Goal: Task Accomplishment & Management: Manage account settings

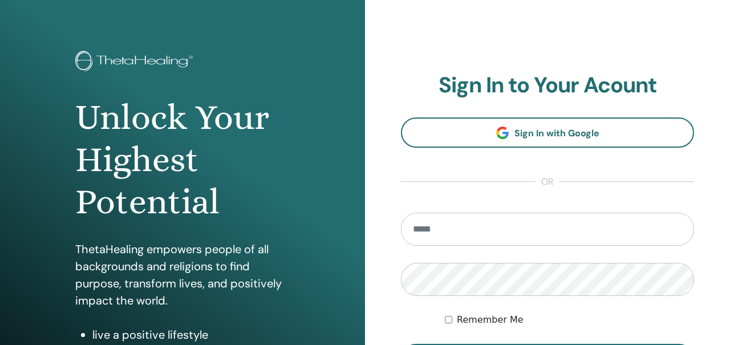
scroll to position [202, 0]
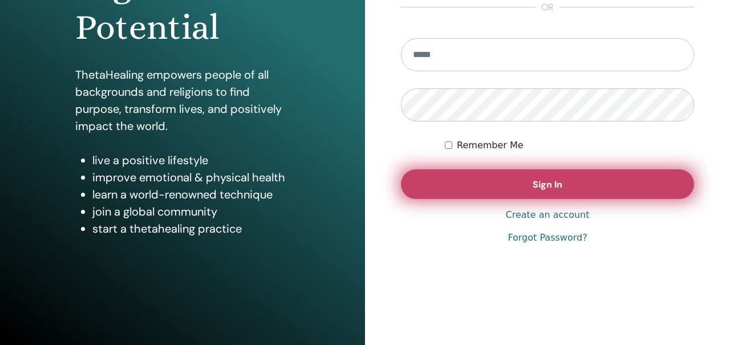
type input "**********"
click at [502, 182] on button "Sign In" at bounding box center [547, 184] width 293 height 30
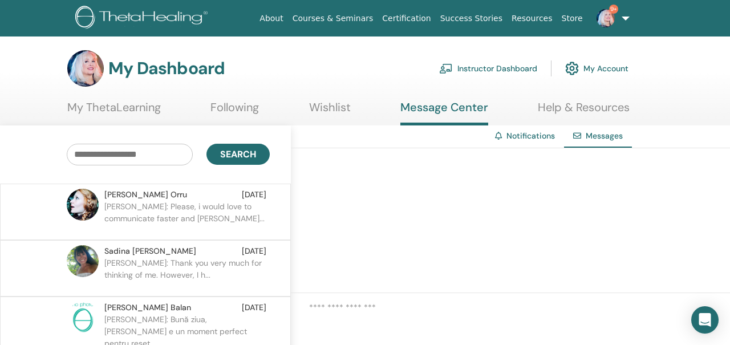
click at [223, 208] on p "Debora: Please, i would love to communicate faster and smoot..." at bounding box center [186, 218] width 165 height 34
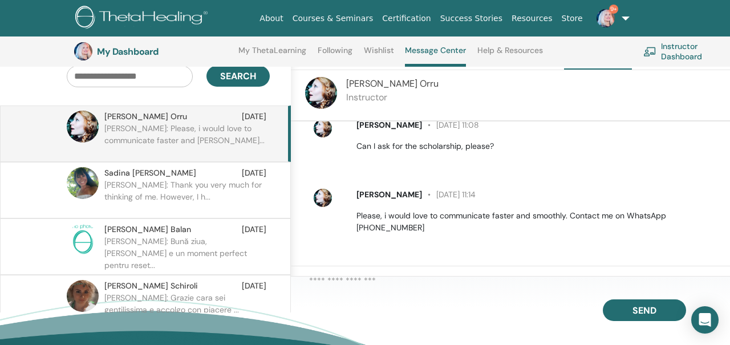
scroll to position [110, 0]
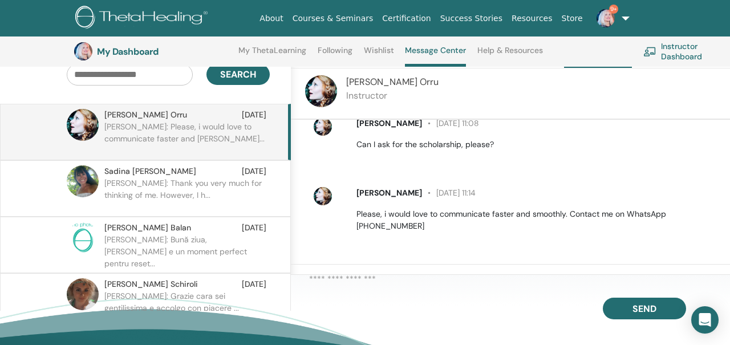
click at [371, 193] on span "Debora Orru" at bounding box center [389, 193] width 66 height 10
drag, startPoint x: 347, startPoint y: 83, endPoint x: 403, endPoint y: 83, distance: 56.5
click at [403, 83] on div "Debora Orru Instructor" at bounding box center [510, 93] width 439 height 51
click at [330, 87] on img at bounding box center [321, 91] width 32 height 32
click at [352, 97] on p "Instructor" at bounding box center [392, 96] width 92 height 14
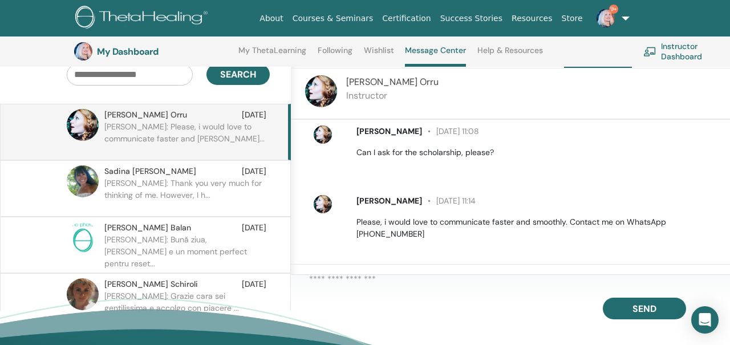
scroll to position [569, 0]
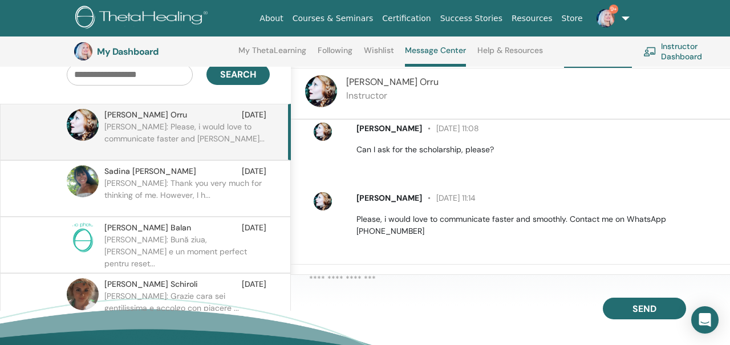
click at [392, 233] on p "Please, i would love to communicate faster and smoothly. Contact me on WhatsApp…" at bounding box center [536, 225] width 360 height 24
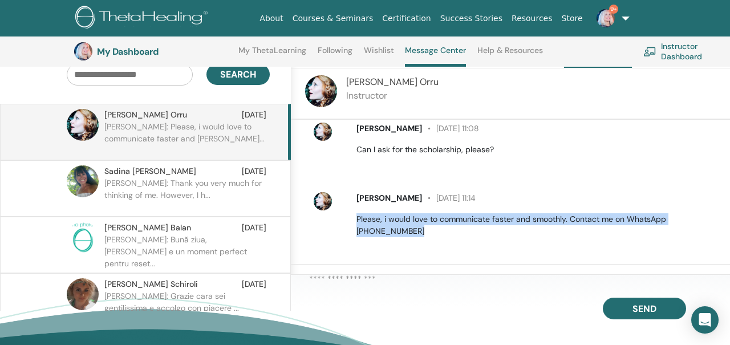
click at [392, 233] on p "Please, i would love to communicate faster and smoothly. Contact me on WhatsApp…" at bounding box center [536, 225] width 360 height 24
click at [364, 234] on p "Please, i would love to communicate faster and smoothly. Contact me on WhatsApp…" at bounding box center [536, 225] width 360 height 24
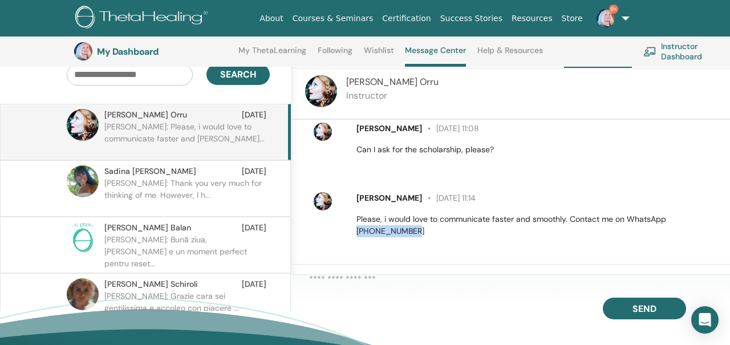
drag, startPoint x: 416, startPoint y: 232, endPoint x: 352, endPoint y: 236, distance: 63.4
click at [352, 236] on div "Debora Orru 30 September at 11:14 Please, i would love to communicate faster an…" at bounding box center [537, 214] width 378 height 45
copy p "+971528780610"
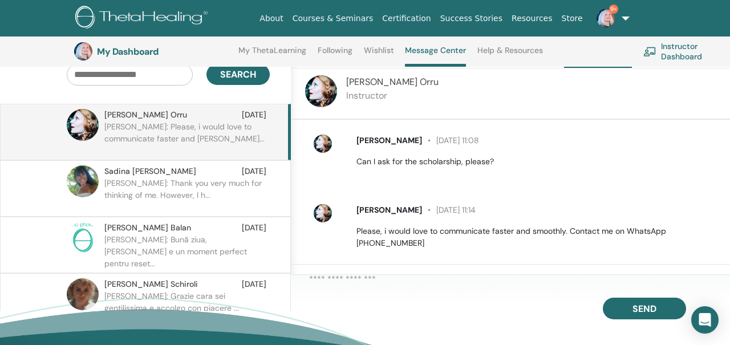
scroll to position [574, 0]
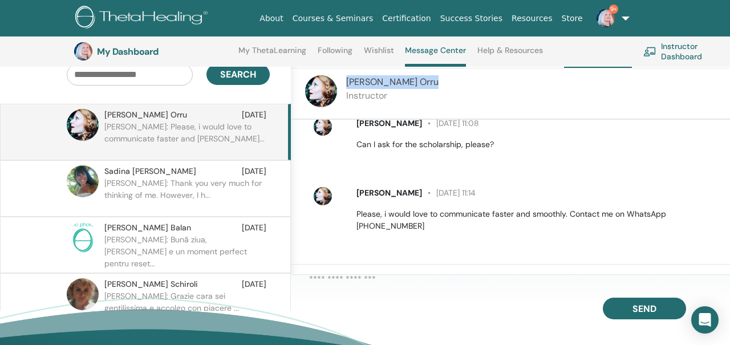
drag, startPoint x: 347, startPoint y: 82, endPoint x: 405, endPoint y: 83, distance: 57.6
click at [405, 83] on div "Debora Orru Instructor" at bounding box center [510, 93] width 439 height 51
copy span "Debora Orru"
click at [609, 17] on img at bounding box center [606, 18] width 18 height 18
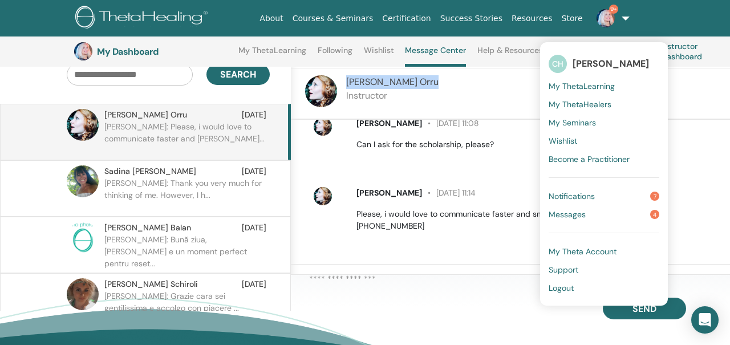
click at [575, 196] on span "Notifications" at bounding box center [572, 196] width 46 height 10
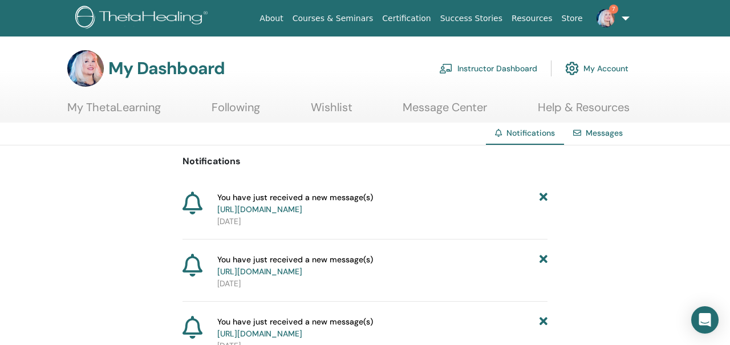
click at [160, 18] on img at bounding box center [143, 19] width 136 height 26
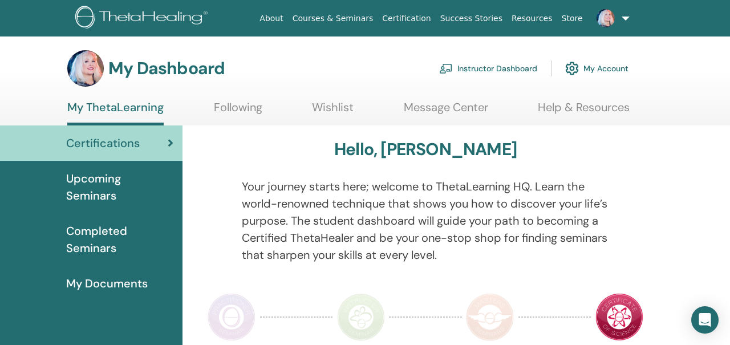
click at [463, 67] on link "Instructor Dashboard" at bounding box center [488, 68] width 98 height 25
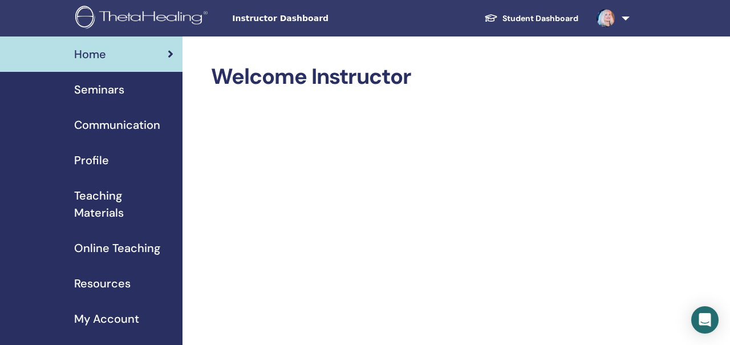
click at [110, 91] on span "Seminars" at bounding box center [99, 89] width 50 height 17
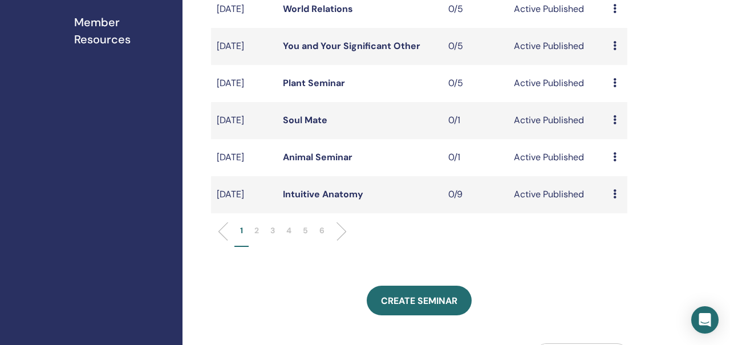
scroll to position [372, 0]
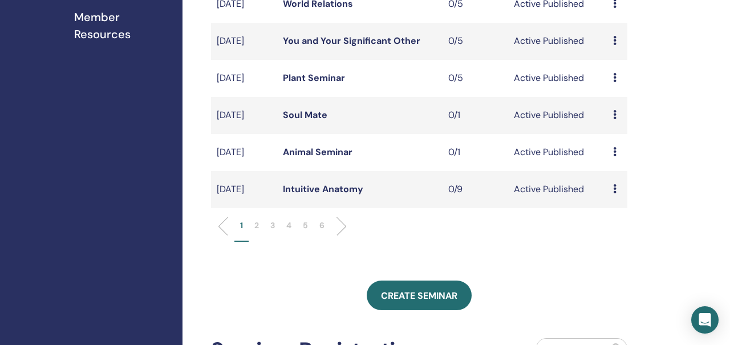
click at [340, 236] on li at bounding box center [336, 226] width 19 height 19
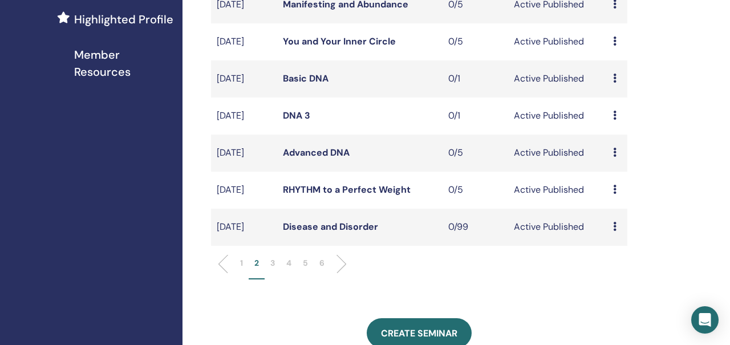
scroll to position [370, 0]
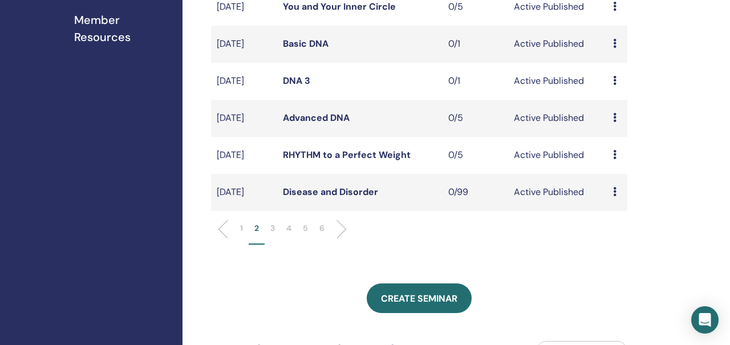
click at [342, 239] on li at bounding box center [336, 229] width 19 height 19
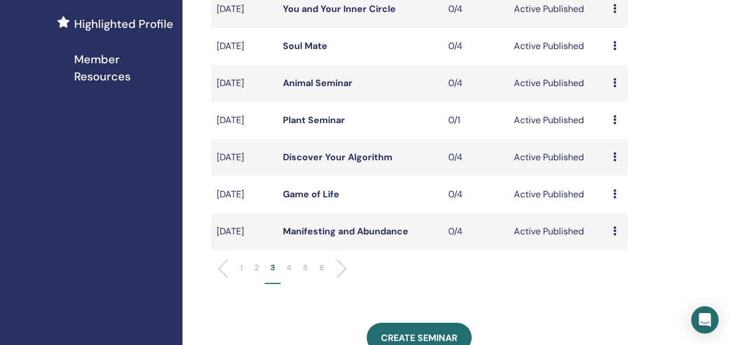
scroll to position [339, 0]
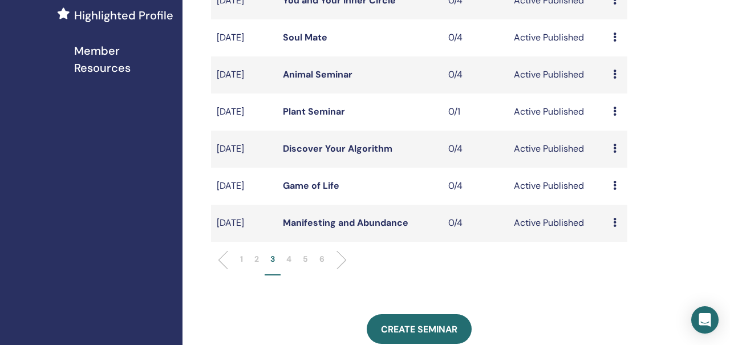
click at [341, 267] on li at bounding box center [336, 259] width 19 height 19
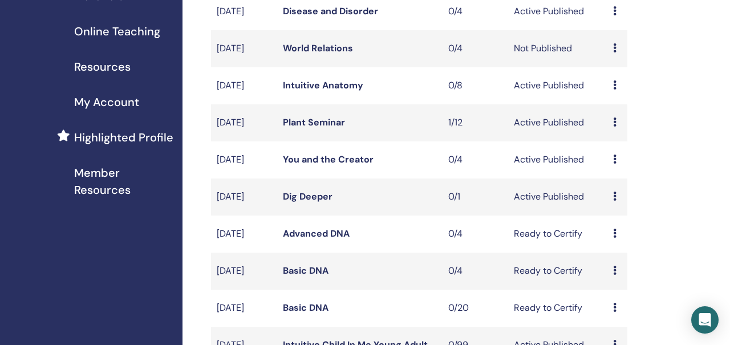
scroll to position [216, 0]
click at [614, 127] on icon at bounding box center [614, 122] width 3 height 9
click at [606, 176] on link "Attendees" at bounding box center [619, 175] width 43 height 12
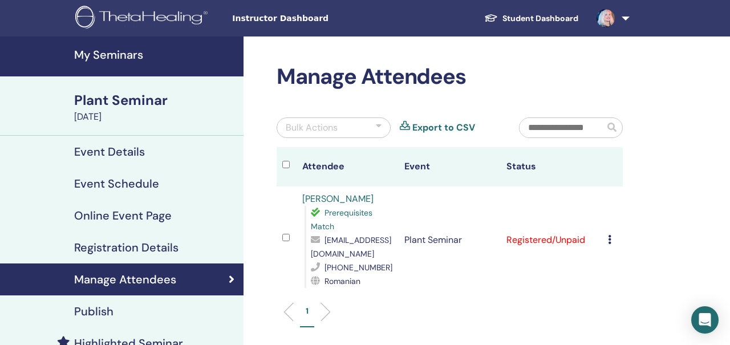
scroll to position [43, 0]
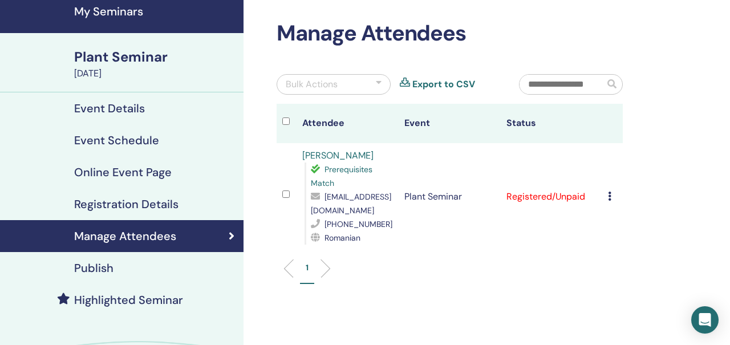
click at [611, 197] on div "Cancel Registration Do not auto-certify Mark as Paid Mark as Unpaid Mark as Abs…" at bounding box center [612, 197] width 9 height 14
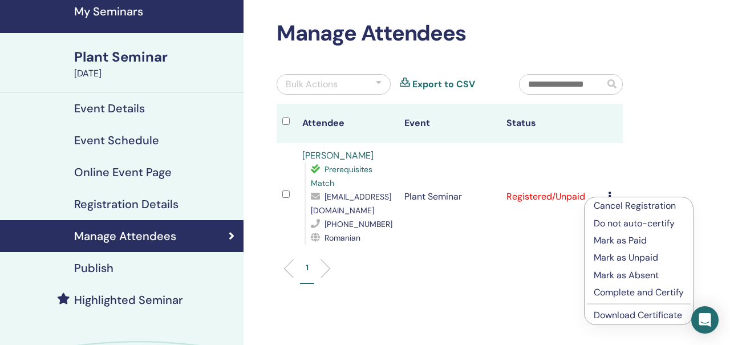
click at [607, 244] on p "Mark as Paid" at bounding box center [639, 241] width 90 height 14
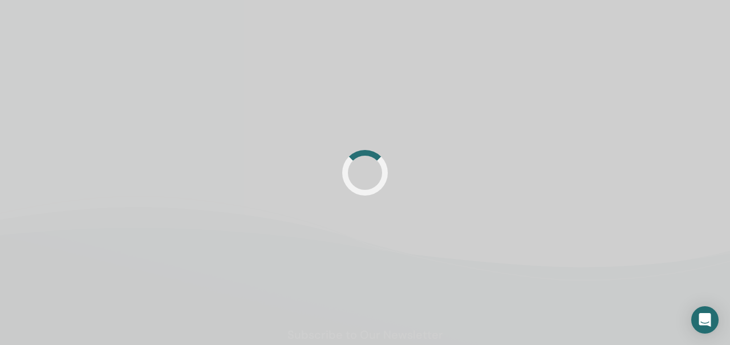
scroll to position [43, 0]
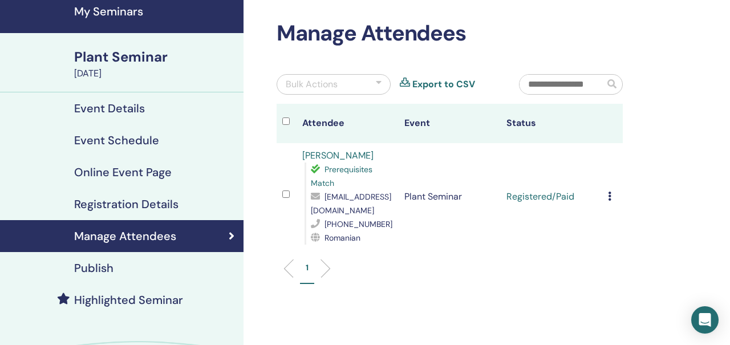
click at [609, 197] on icon at bounding box center [609, 196] width 3 height 9
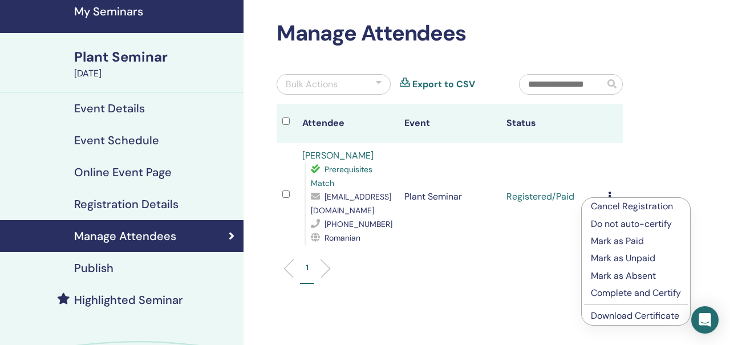
click at [622, 293] on p "Complete and Certify" at bounding box center [636, 293] width 90 height 14
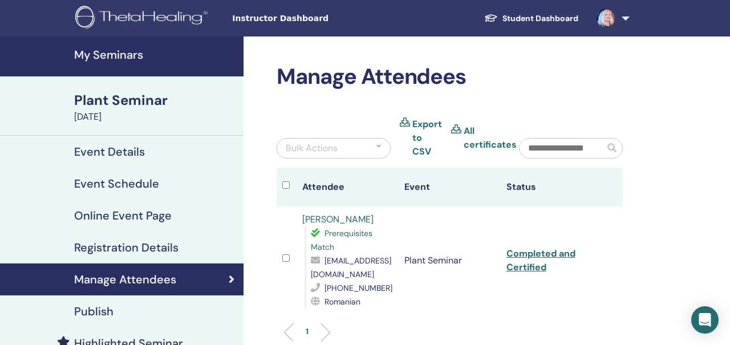
click at [367, 220] on link "[PERSON_NAME]" at bounding box center [337, 219] width 71 height 12
click at [551, 253] on link "Completed and Certified" at bounding box center [540, 261] width 69 height 26
click at [625, 16] on link at bounding box center [610, 18] width 47 height 37
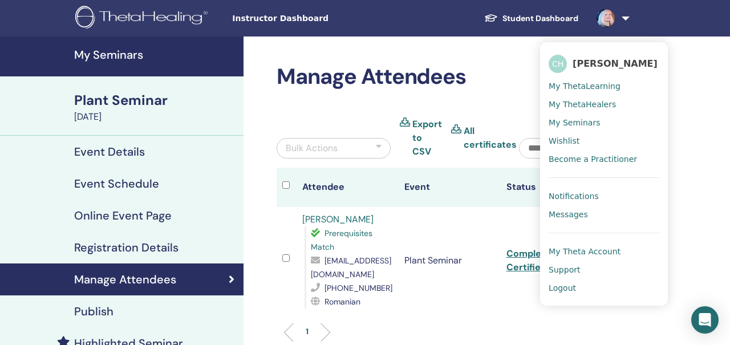
click at [570, 84] on span "My ThetaLearning" at bounding box center [585, 86] width 72 height 10
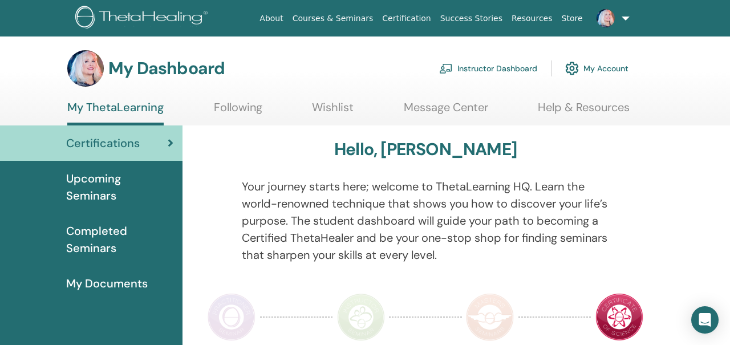
click at [619, 22] on link at bounding box center [610, 18] width 47 height 37
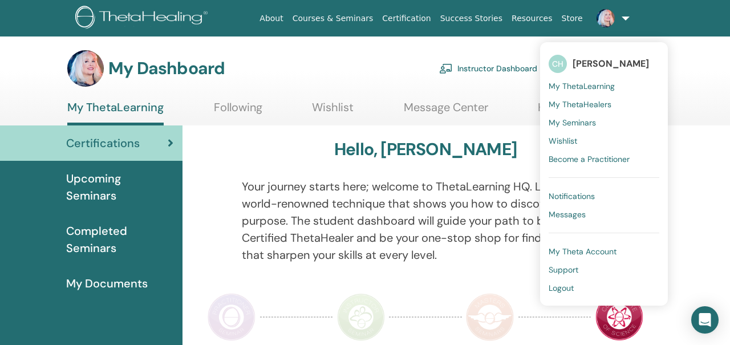
click at [577, 216] on span "Messages" at bounding box center [567, 214] width 37 height 10
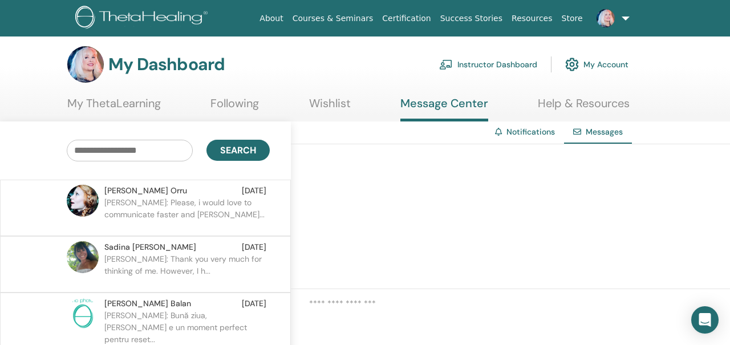
scroll to position [6, 0]
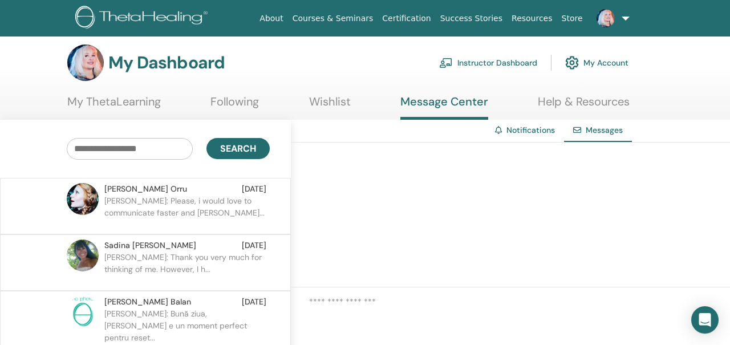
click at [142, 190] on span "[PERSON_NAME]" at bounding box center [145, 189] width 83 height 12
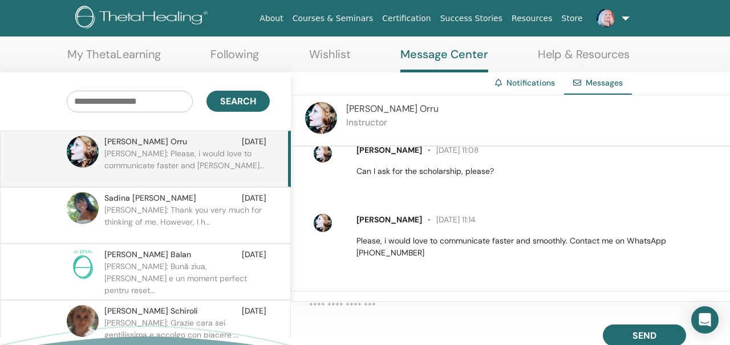
scroll to position [168, 0]
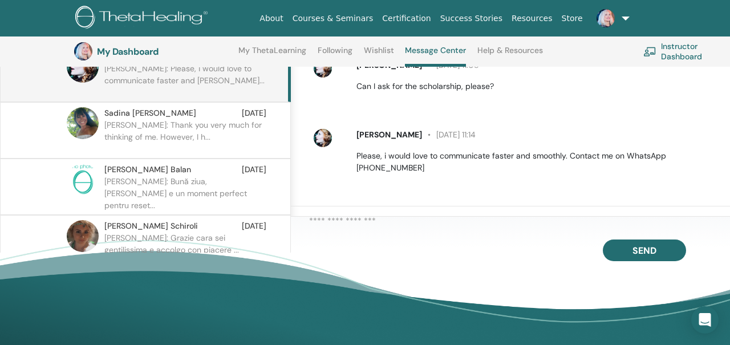
click at [378, 165] on p "Please, i would love to communicate faster and smoothly. Contact me on WhatsApp…" at bounding box center [536, 162] width 360 height 24
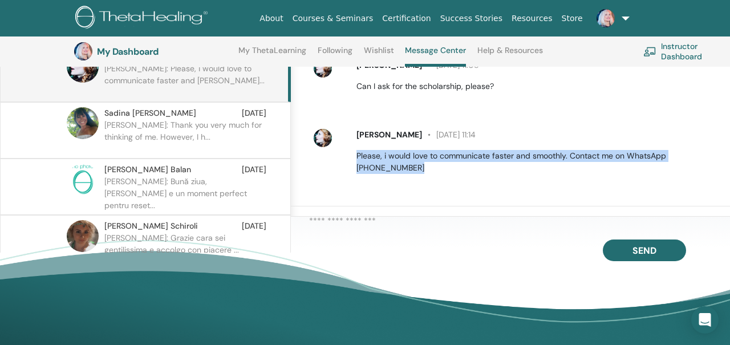
click at [378, 165] on p "Please, i would love to communicate faster and smoothly. Contact me on WhatsApp…" at bounding box center [536, 162] width 360 height 24
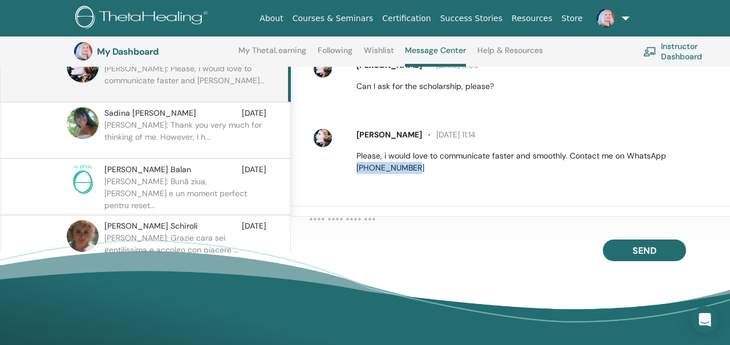
drag, startPoint x: 418, startPoint y: 169, endPoint x: 357, endPoint y: 171, distance: 61.1
click at [357, 171] on p "Please, i would love to communicate faster and smoothly. Contact me on WhatsApp…" at bounding box center [536, 162] width 360 height 24
copy p "+971528780610"
click at [366, 133] on span "Debora Orru" at bounding box center [389, 134] width 66 height 10
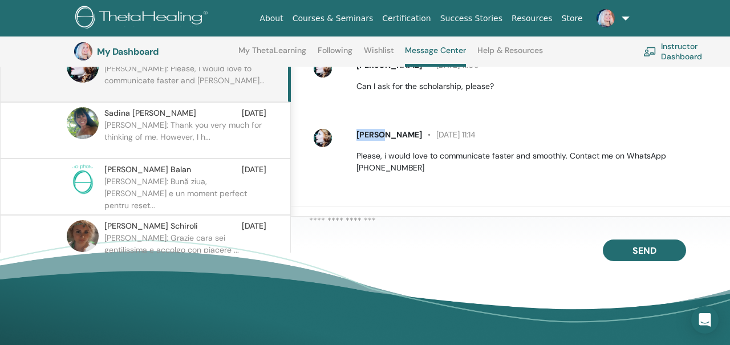
click at [366, 133] on span "Debora Orru" at bounding box center [389, 134] width 66 height 10
copy span "Debora"
click at [331, 18] on link "Courses & Seminars" at bounding box center [333, 18] width 90 height 21
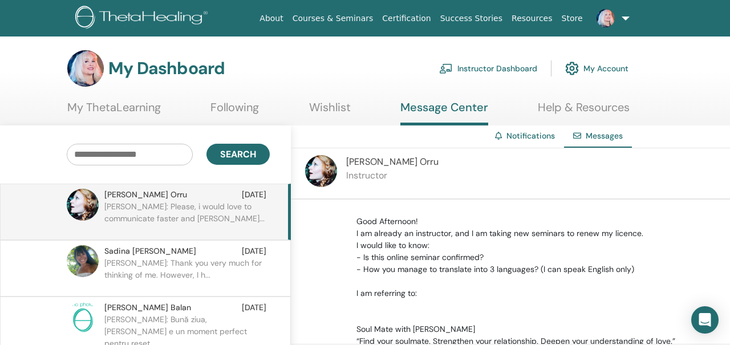
scroll to position [0, 0]
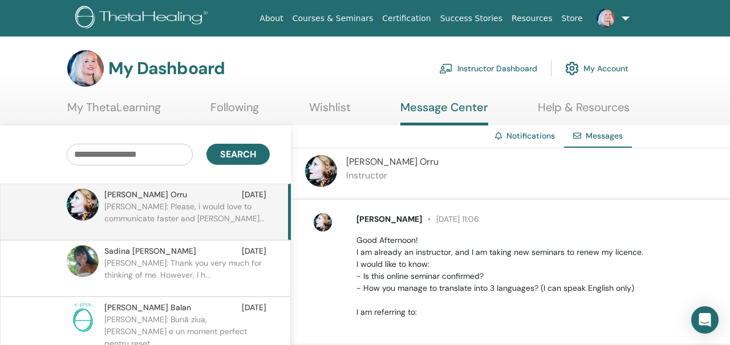
click at [489, 66] on link "Instructor Dashboard" at bounding box center [488, 68] width 98 height 25
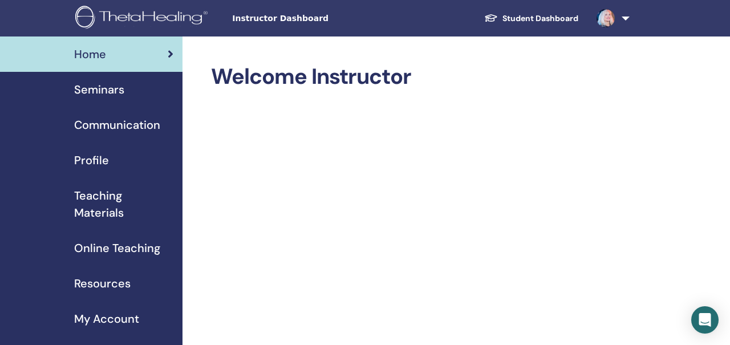
click at [180, 21] on img at bounding box center [143, 19] width 136 height 26
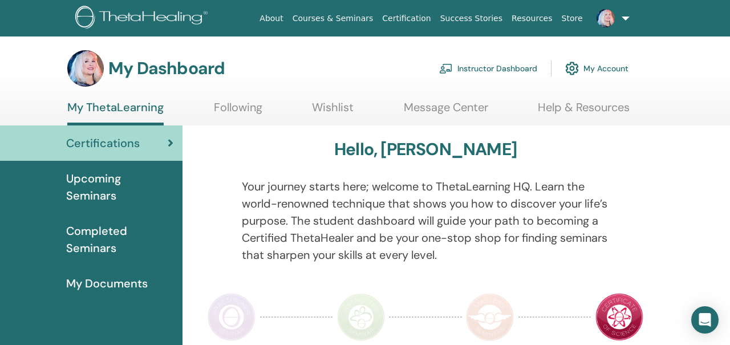
click at [348, 15] on link "Courses & Seminars" at bounding box center [333, 18] width 90 height 21
click at [363, 18] on link "Courses & Seminars" at bounding box center [333, 18] width 90 height 21
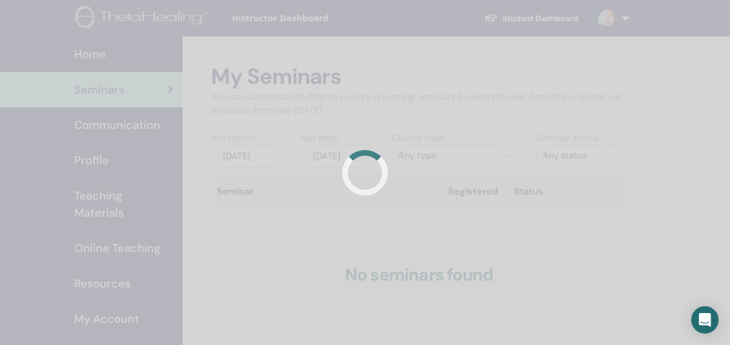
scroll to position [215, 0]
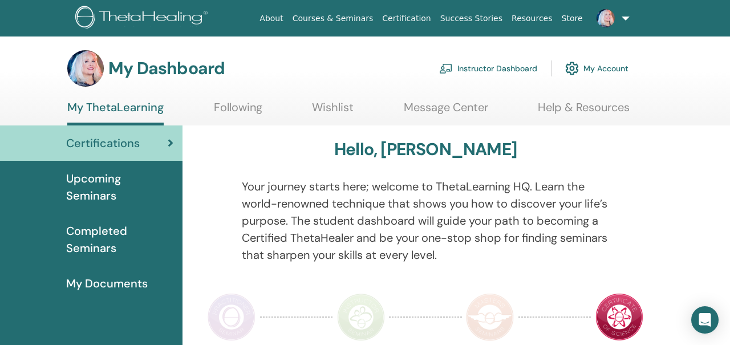
click at [137, 15] on img at bounding box center [143, 19] width 136 height 26
